Goal: Task Accomplishment & Management: Manage account settings

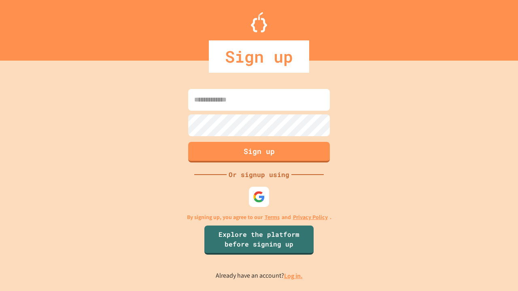
click at [294, 276] on link "Log in." at bounding box center [293, 276] width 19 height 8
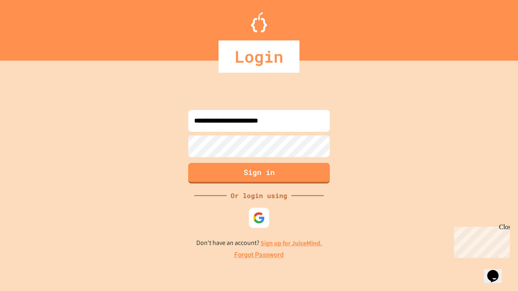
type input "**********"
